Goal: Transaction & Acquisition: Purchase product/service

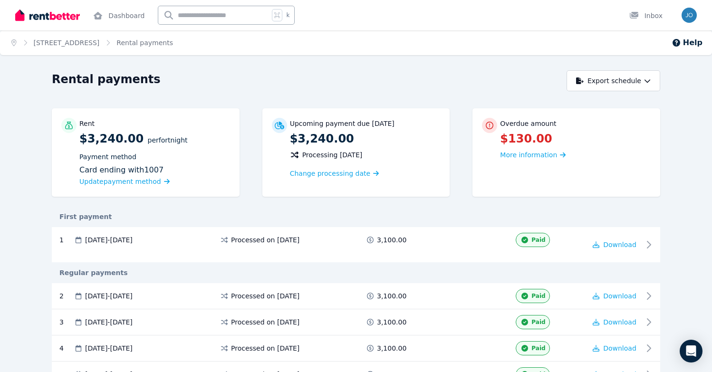
scroll to position [8, 0]
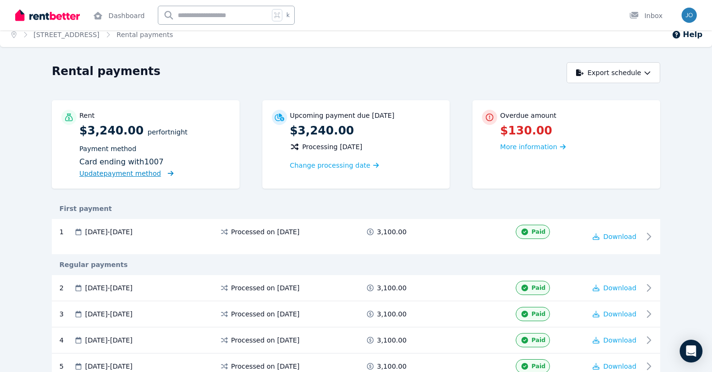
click at [126, 174] on span "Update payment method" at bounding box center [120, 174] width 82 height 8
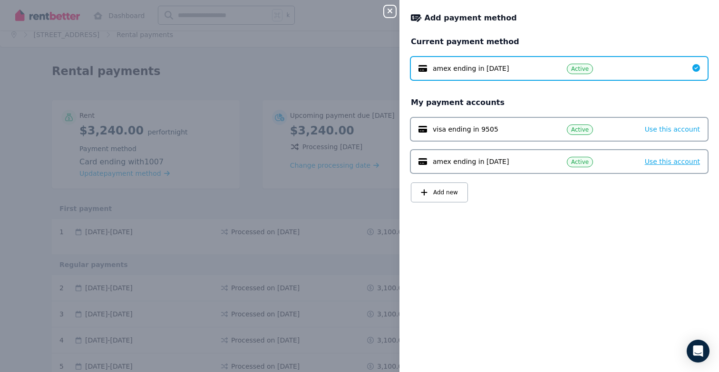
click at [671, 165] on span "Use this account" at bounding box center [672, 162] width 55 height 8
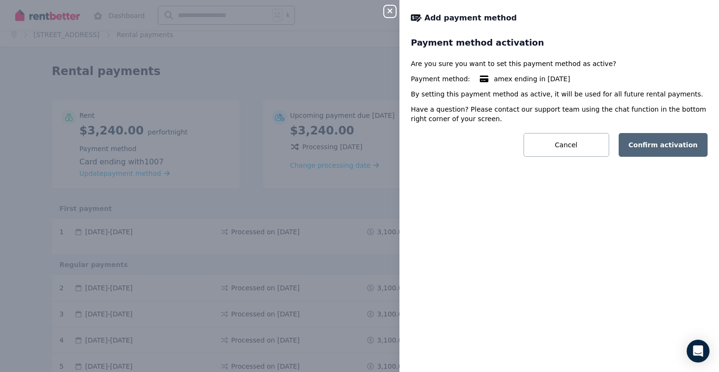
click at [660, 145] on button "Confirm activation" at bounding box center [663, 145] width 89 height 24
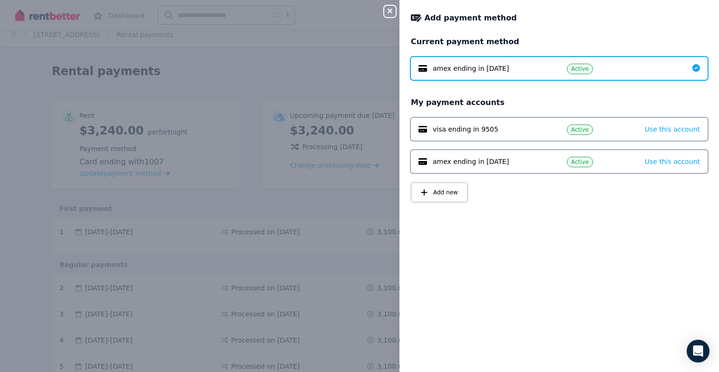
click at [214, 203] on div "Close panel Add payment method Current payment method amex ending in [DATE] Act…" at bounding box center [359, 186] width 719 height 372
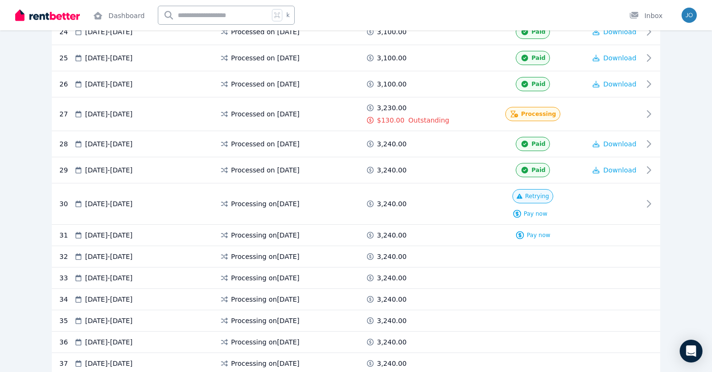
scroll to position [871, 0]
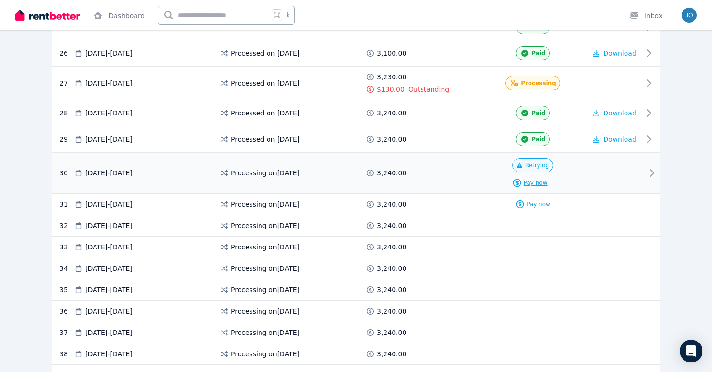
click at [539, 183] on span "Pay now" at bounding box center [536, 183] width 24 height 8
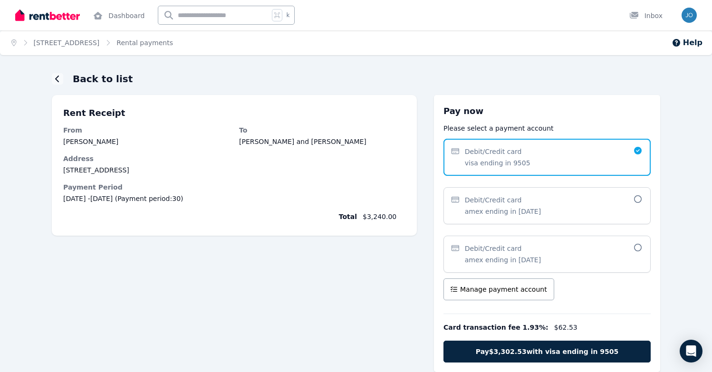
click at [551, 249] on span "Debit/Credit card amex ending in [DATE]" at bounding box center [543, 254] width 182 height 21
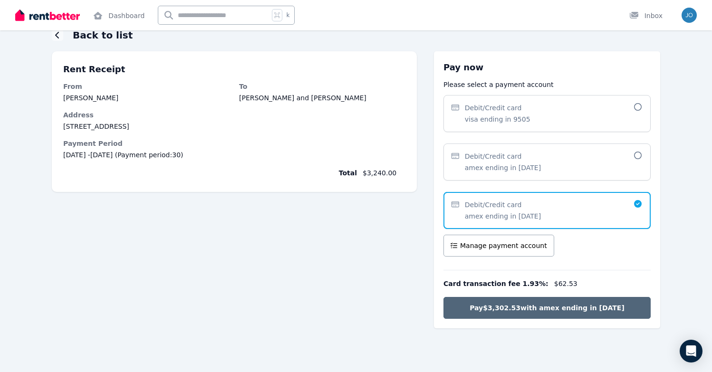
scroll to position [44, 0]
click at [545, 308] on span "Pay $3,302.53 with amex ending in [DATE]" at bounding box center [547, 308] width 155 height 10
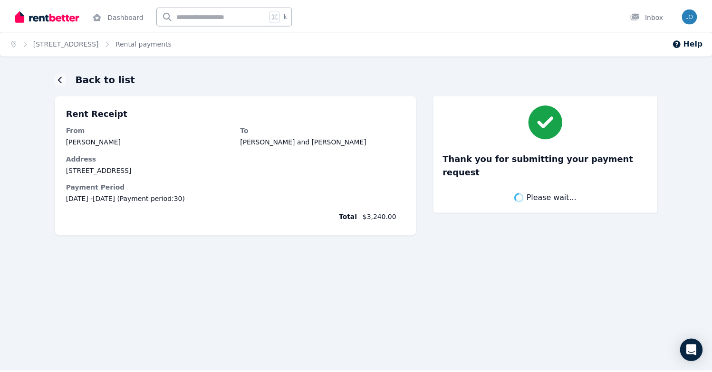
scroll to position [0, 0]
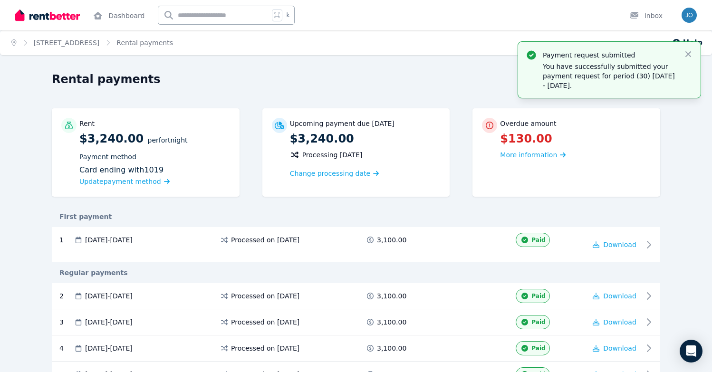
click at [471, 70] on div "Home [STREET_ADDRESS] Rental payments Help Rental payments Export schedule Rent…" at bounding box center [356, 186] width 712 height 372
click at [691, 55] on icon "button" at bounding box center [689, 54] width 10 height 10
